Goal: Task Accomplishment & Management: Use online tool/utility

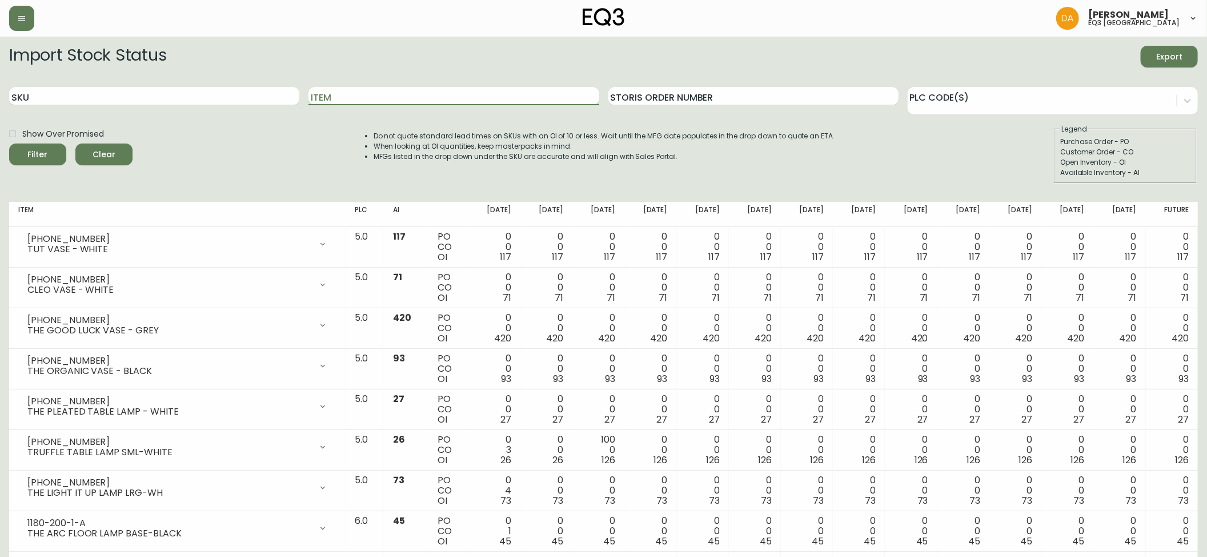
click at [318, 94] on input "Item" at bounding box center [454, 96] width 290 height 18
type input "LOOPY"
click at [9, 143] on button "Filter" at bounding box center [37, 154] width 57 height 22
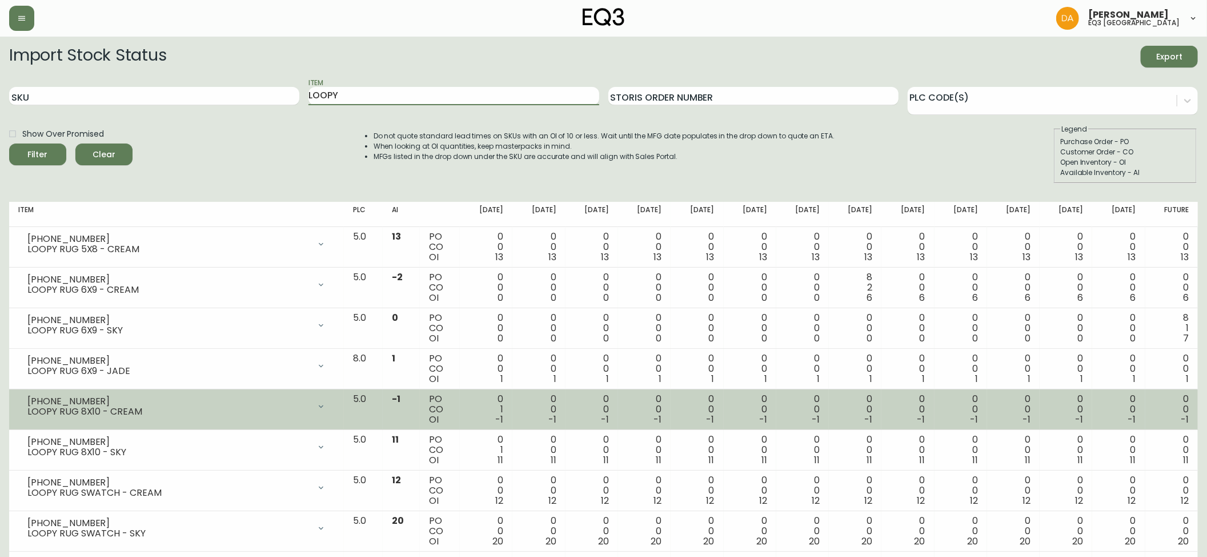
scroll to position [62, 0]
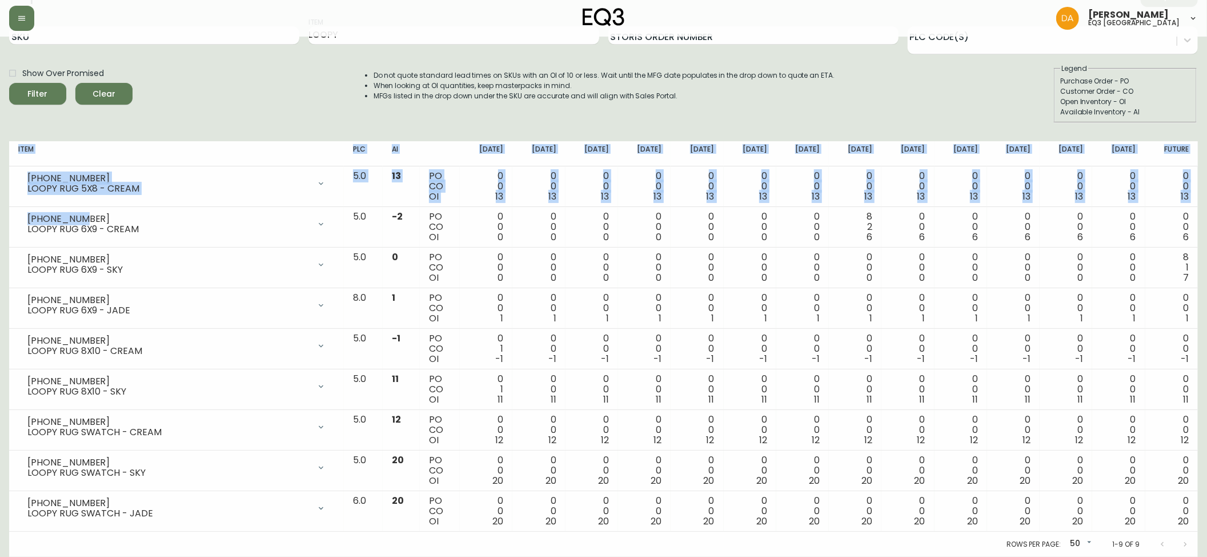
drag, startPoint x: 74, startPoint y: 217, endPoint x: 7, endPoint y: 221, distance: 66.9
click at [7, 221] on main "Import Stock Status Export SKU Item LOOPY Storis Order Number PLC Code(s) Show …" at bounding box center [603, 266] width 1207 height 581
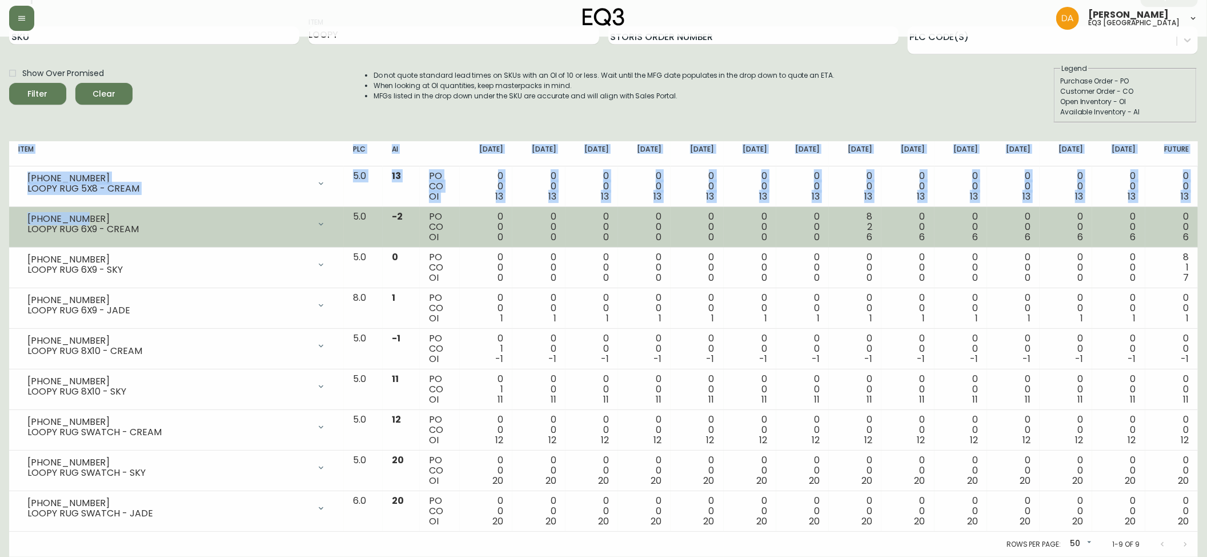
click at [26, 217] on div "[PHONE_NUMBER] LOOPY RUG 6X9 - CREAM" at bounding box center [176, 223] width 317 height 25
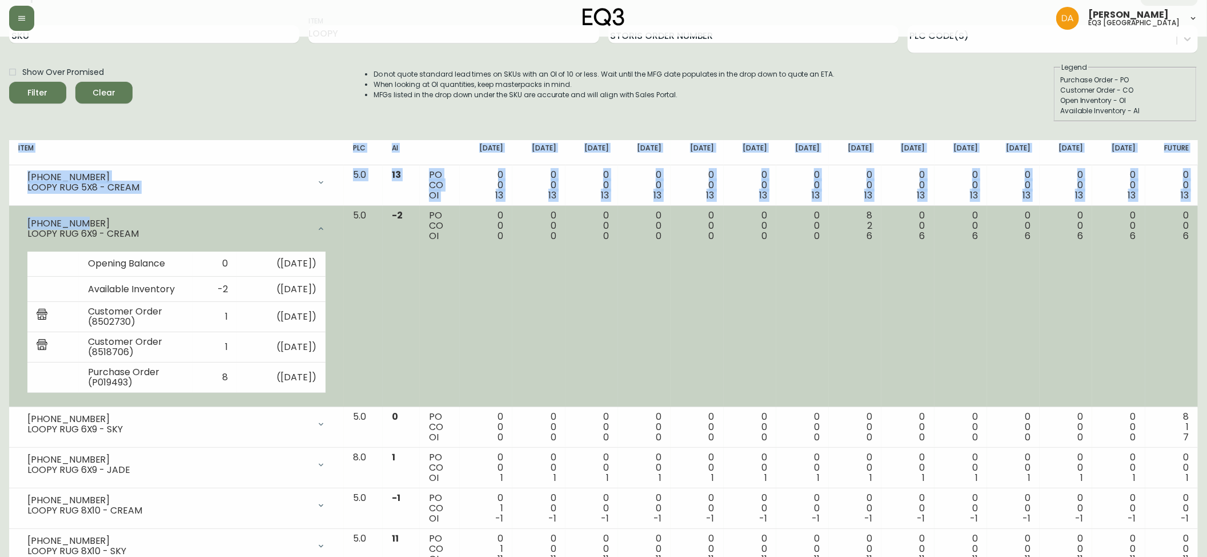
click at [106, 217] on div "[PHONE_NUMBER] LOOPY RUG 6X9 - CREAM" at bounding box center [176, 228] width 317 height 37
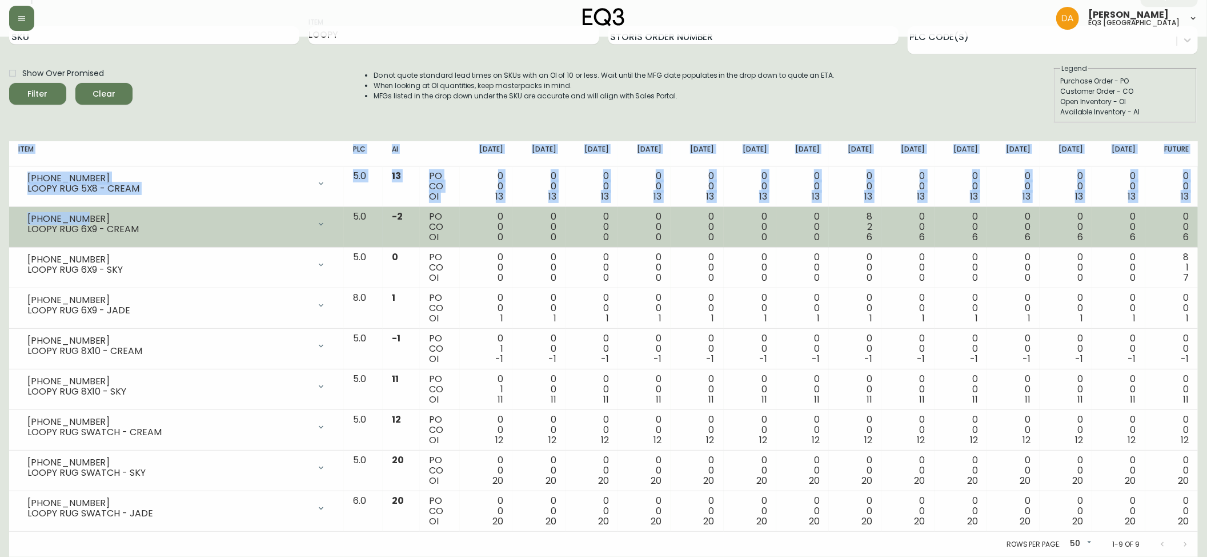
click at [182, 233] on div "[PHONE_NUMBER] LOOPY RUG 6X9 - CREAM" at bounding box center [176, 223] width 317 height 25
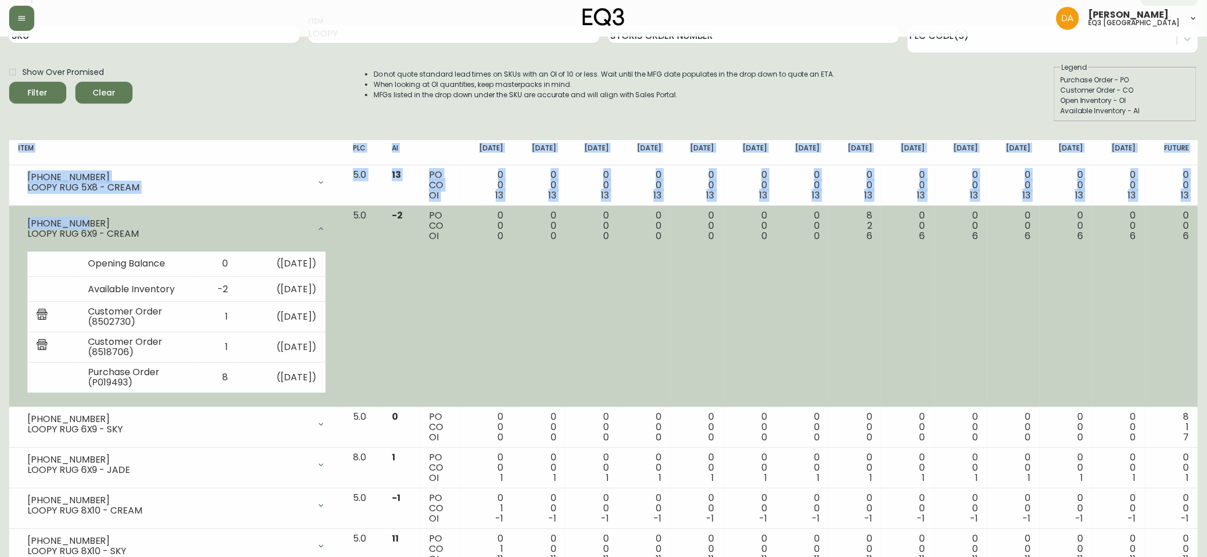
click at [144, 239] on div "[PHONE_NUMBER] LOOPY RUG 6X9 - CREAM" at bounding box center [176, 228] width 317 height 37
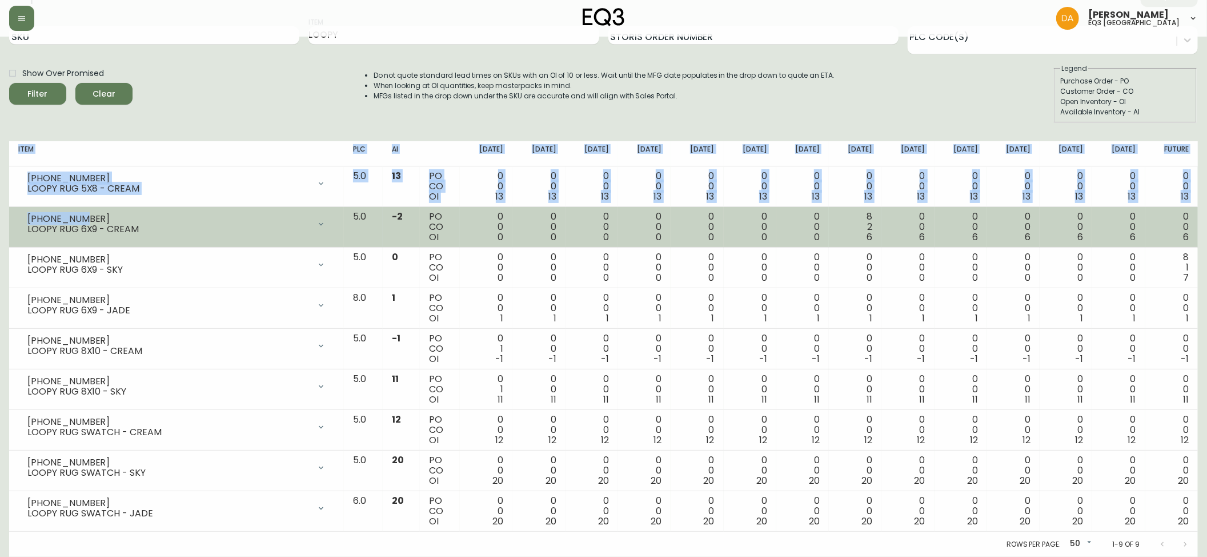
click at [39, 218] on div "[PHONE_NUMBER]" at bounding box center [168, 219] width 282 height 10
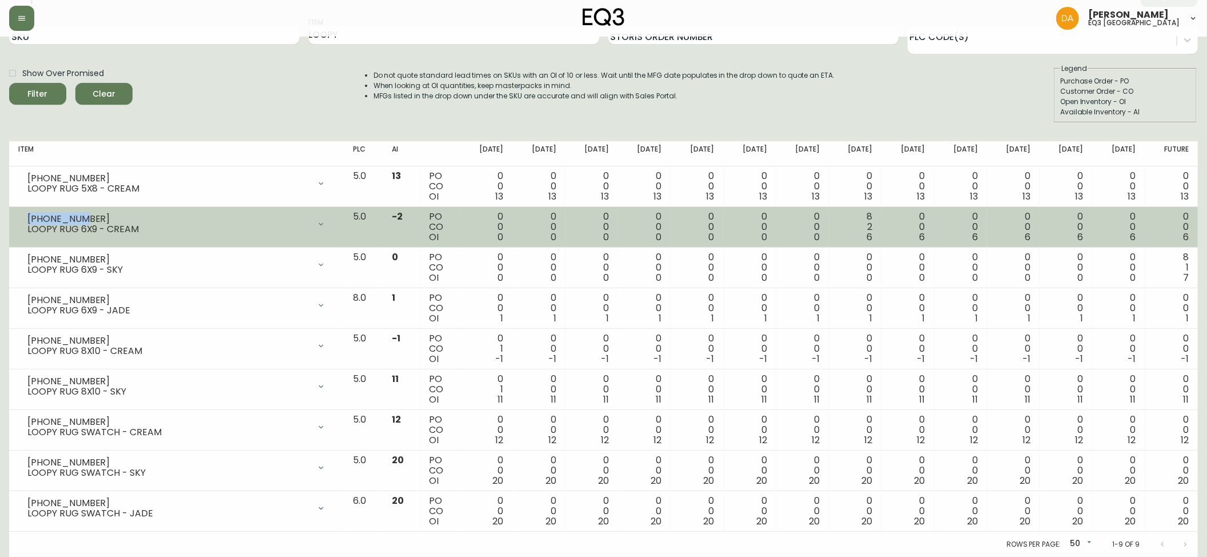
drag, startPoint x: 72, startPoint y: 218, endPoint x: 15, endPoint y: 207, distance: 58.2
click at [15, 207] on td "[PHONE_NUMBER] LOOPY RUG 6X9 - CREAM Opening Balance 0 ( [DATE] ) Available Inv…" at bounding box center [176, 227] width 335 height 41
copy div "[PHONE_NUMBER]"
